Goal: Information Seeking & Learning: Check status

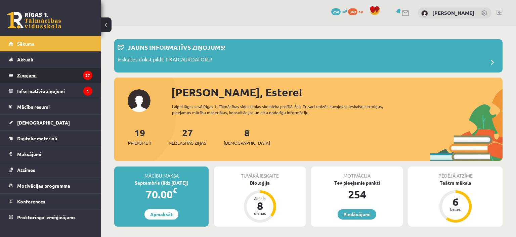
click at [49, 75] on legend "Ziņojumi 27" at bounding box center [54, 75] width 75 height 15
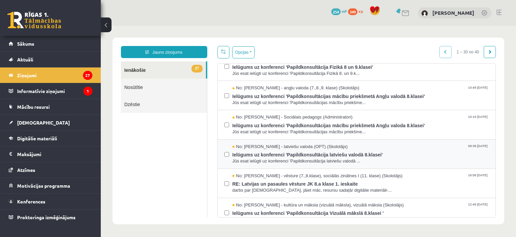
scroll to position [42, 0]
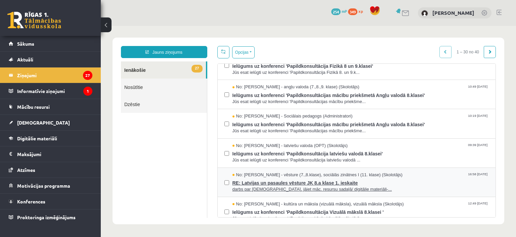
click at [286, 184] on span "RE: Latvijas un pasaules vēsture JK 8.a klase 1. ieskaite" at bounding box center [360, 182] width 257 height 8
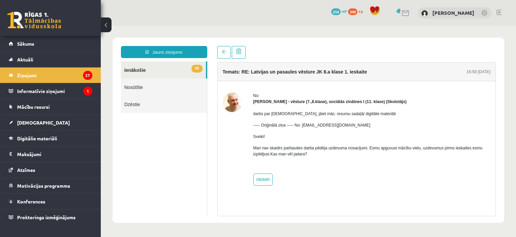
scroll to position [0, 0]
click at [53, 138] on span "Digitālie materiāli" at bounding box center [37, 138] width 40 height 6
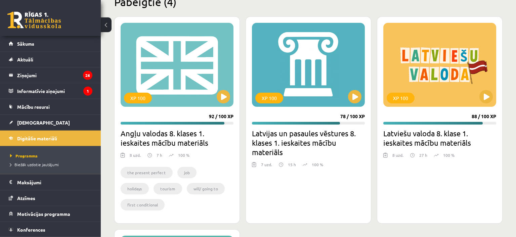
scroll to position [552, 0]
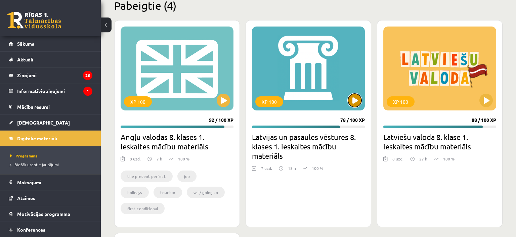
click at [354, 101] on button at bounding box center [354, 100] width 13 height 13
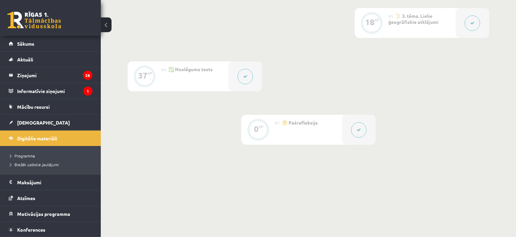
scroll to position [391, 0]
click at [350, 130] on div at bounding box center [359, 130] width 34 height 30
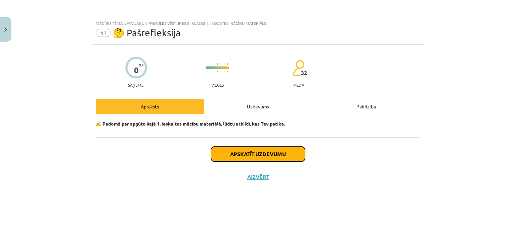
click at [267, 152] on button "Apskatīt uzdevumu" at bounding box center [258, 154] width 94 height 15
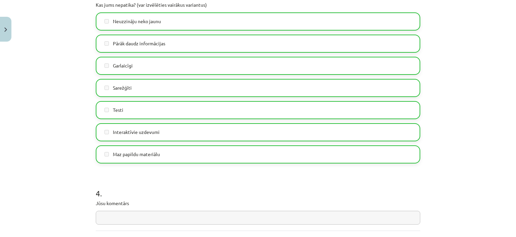
scroll to position [590, 0]
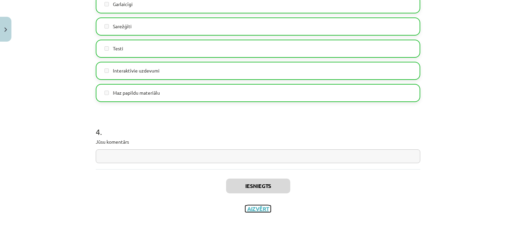
click at [257, 210] on button "Aizvērt" at bounding box center [258, 209] width 26 height 7
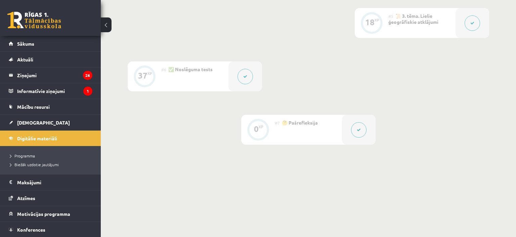
click at [245, 81] on button at bounding box center [244, 76] width 15 height 15
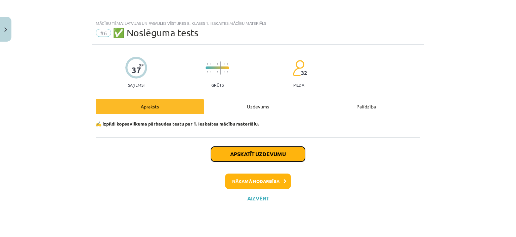
click at [250, 154] on button "Apskatīt uzdevumu" at bounding box center [258, 154] width 94 height 15
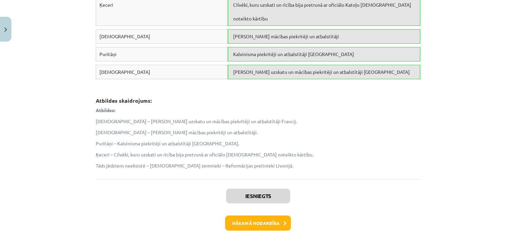
scroll to position [1892, 0]
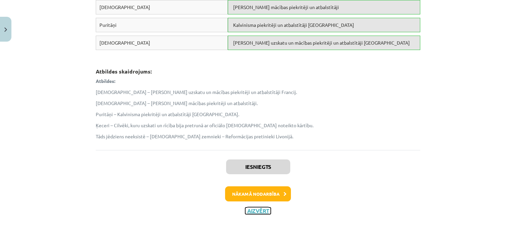
click at [259, 208] on button "Aizvērt" at bounding box center [258, 211] width 26 height 7
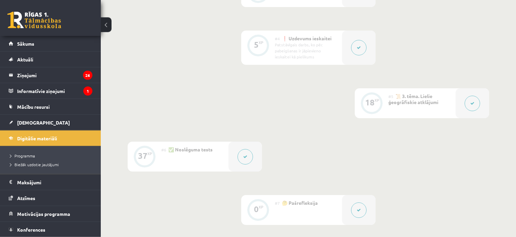
scroll to position [310, 0]
click at [362, 54] on button at bounding box center [358, 47] width 15 height 15
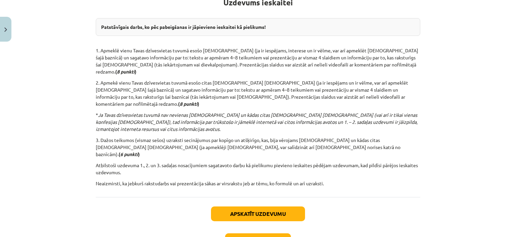
scroll to position [162, 0]
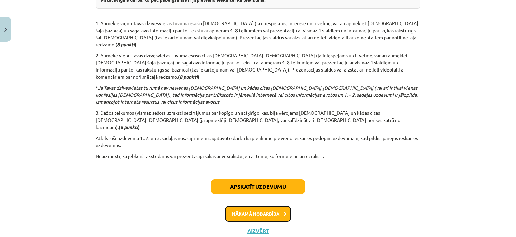
click at [258, 206] on button "Nākamā nodarbība" at bounding box center [258, 213] width 66 height 15
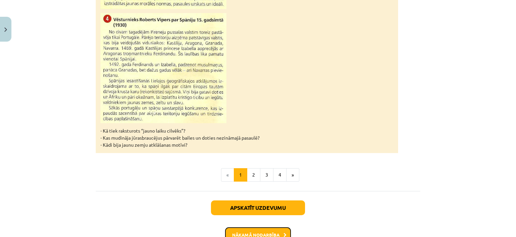
scroll to position [704, 0]
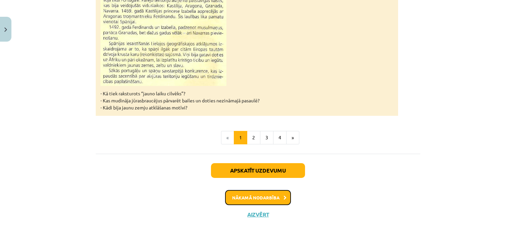
drag, startPoint x: 258, startPoint y: 193, endPoint x: 271, endPoint y: 171, distance: 25.4
click at [271, 171] on div "Apskatīt uzdevumu Nākamā nodarbība Aizvērt" at bounding box center [258, 188] width 324 height 69
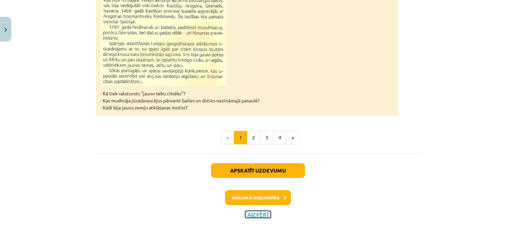
click at [258, 215] on button "Aizvērt" at bounding box center [258, 214] width 26 height 7
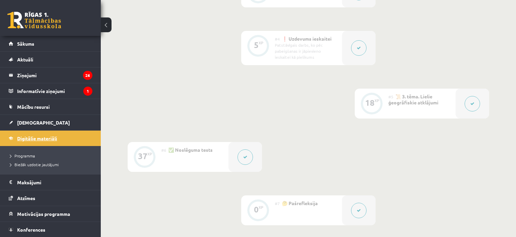
click at [38, 139] on span "Digitālie materiāli" at bounding box center [37, 138] width 40 height 6
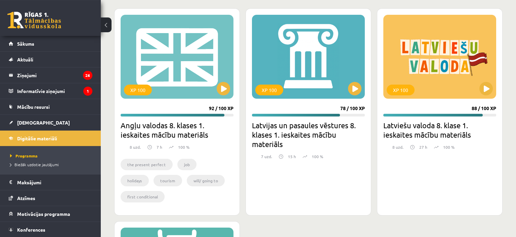
scroll to position [564, 0]
click at [345, 92] on div "XP 100" at bounding box center [308, 56] width 113 height 84
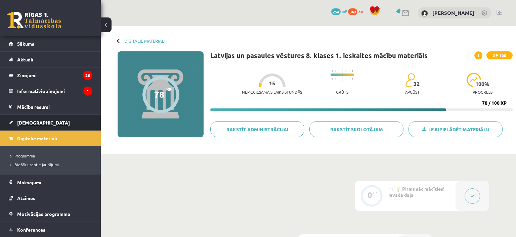
click at [40, 119] on link "[DEMOGRAPHIC_DATA]" at bounding box center [51, 122] width 84 height 15
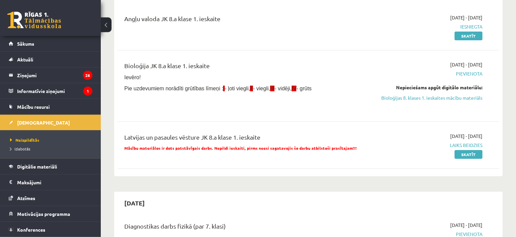
scroll to position [85, 0]
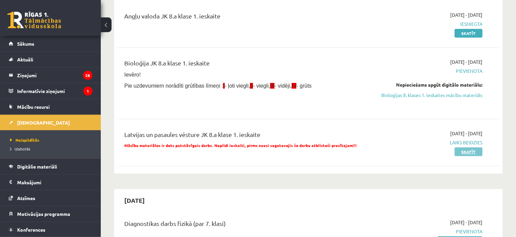
click at [463, 154] on link "Skatīt" at bounding box center [468, 151] width 28 height 9
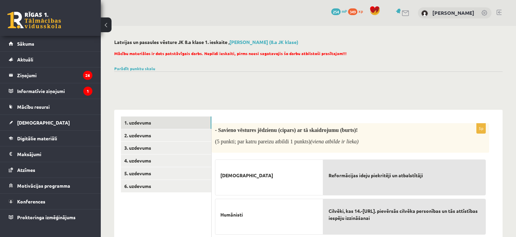
click at [105, 24] on button at bounding box center [106, 24] width 11 height 15
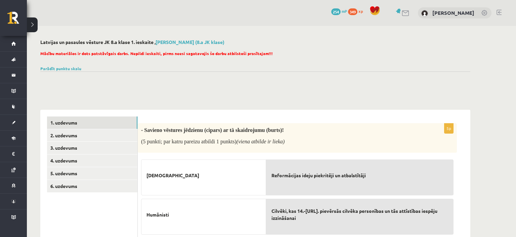
click at [34, 30] on button at bounding box center [32, 24] width 11 height 15
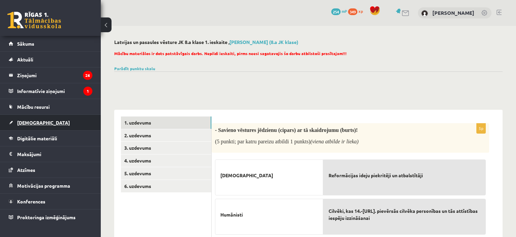
click at [29, 122] on span "[DEMOGRAPHIC_DATA]" at bounding box center [43, 123] width 53 height 6
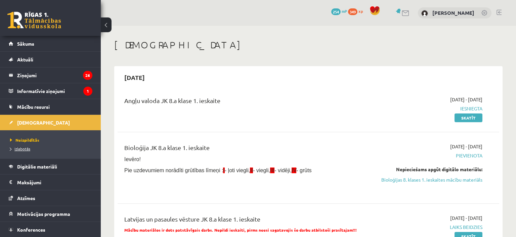
click at [26, 148] on span "Izlabotās" at bounding box center [20, 148] width 20 height 5
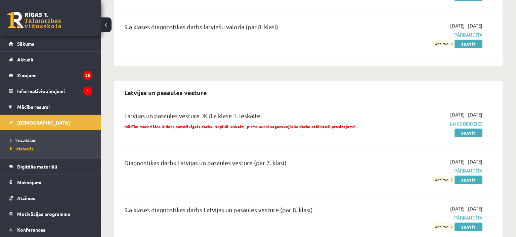
scroll to position [1027, 0]
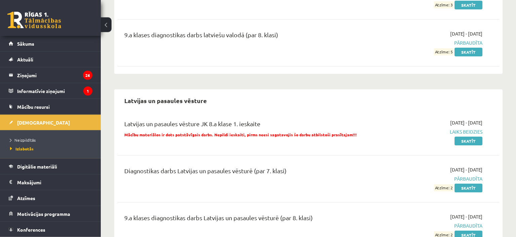
drag, startPoint x: 348, startPoint y: 134, endPoint x: 323, endPoint y: 119, distance: 29.2
click at [323, 119] on div "Latvijas un pasaules vēsture JK 8.a klase 1. ieskaite Mācību materiālos ir dots…" at bounding box center [242, 131] width 246 height 25
click at [323, 119] on div "Latvijas un pasaules vēsture JK 8.a klase 1. ieskaite" at bounding box center [241, 125] width 235 height 12
click at [263, 27] on div "9.a klases diagnostikas darbs latviešu valodā (par 8. klasi) [DATE] - [DATE] Pā…" at bounding box center [309, 43] width 382 height 39
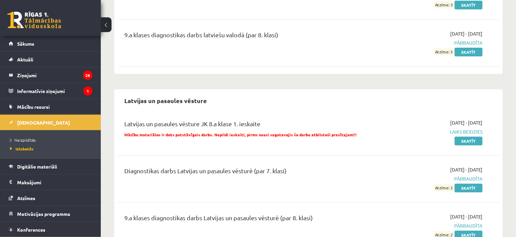
click at [263, 27] on div "9.a klases diagnostikas darbs latviešu valodā (par 8. klasi) [DATE] - [DATE] Pā…" at bounding box center [309, 43] width 382 height 39
click at [265, 29] on div "9.a klases diagnostikas darbs latviešu valodā (par 8. klasi) [DATE] - [DATE] Pā…" at bounding box center [309, 43] width 382 height 39
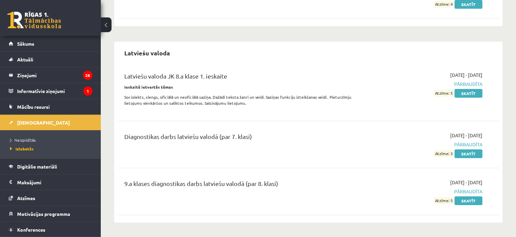
scroll to position [870, 0]
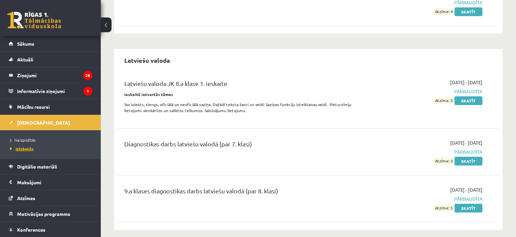
click at [28, 147] on span "Izlabotās" at bounding box center [22, 148] width 24 height 5
click at [27, 137] on link "Neizpildītās" at bounding box center [52, 140] width 84 height 6
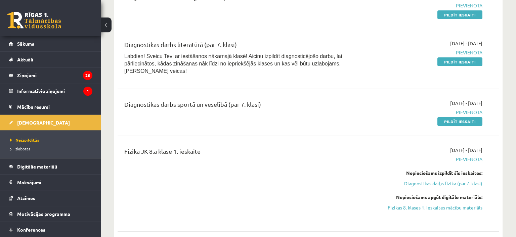
scroll to position [311, 0]
